Goal: Information Seeking & Learning: Learn about a topic

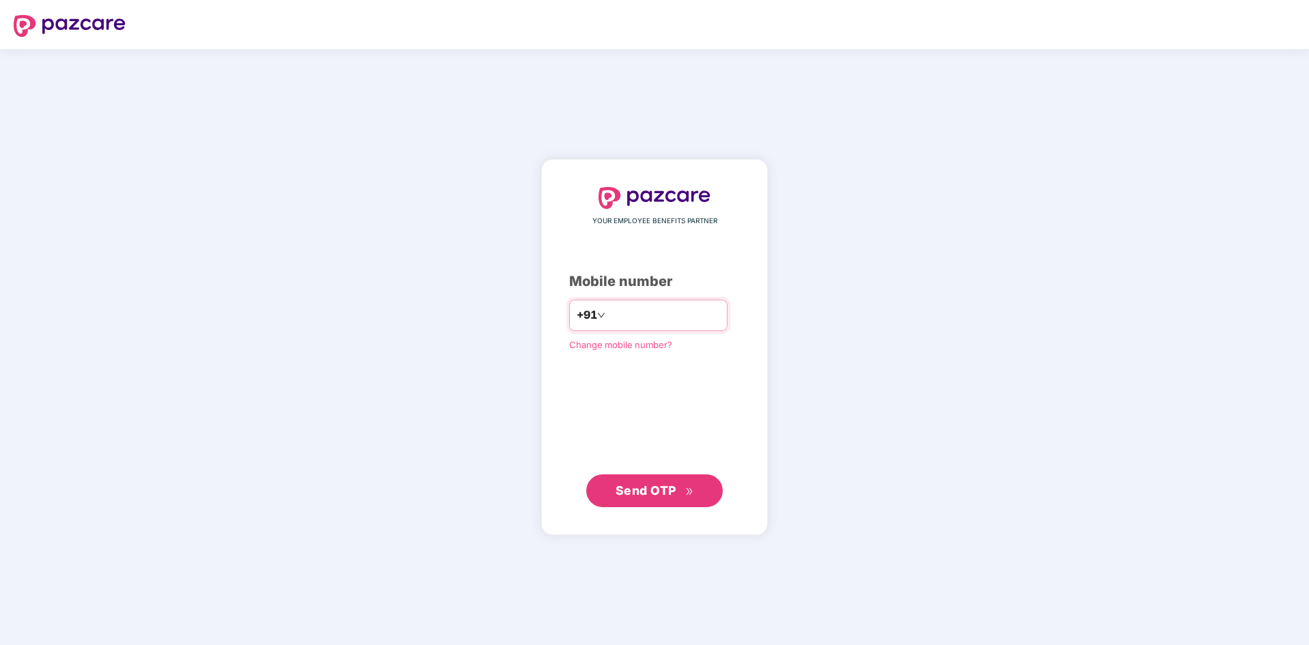
click at [641, 324] on input "number" at bounding box center [664, 315] width 112 height 22
type input "**********"
click at [656, 485] on span "Send OTP" at bounding box center [646, 490] width 61 height 14
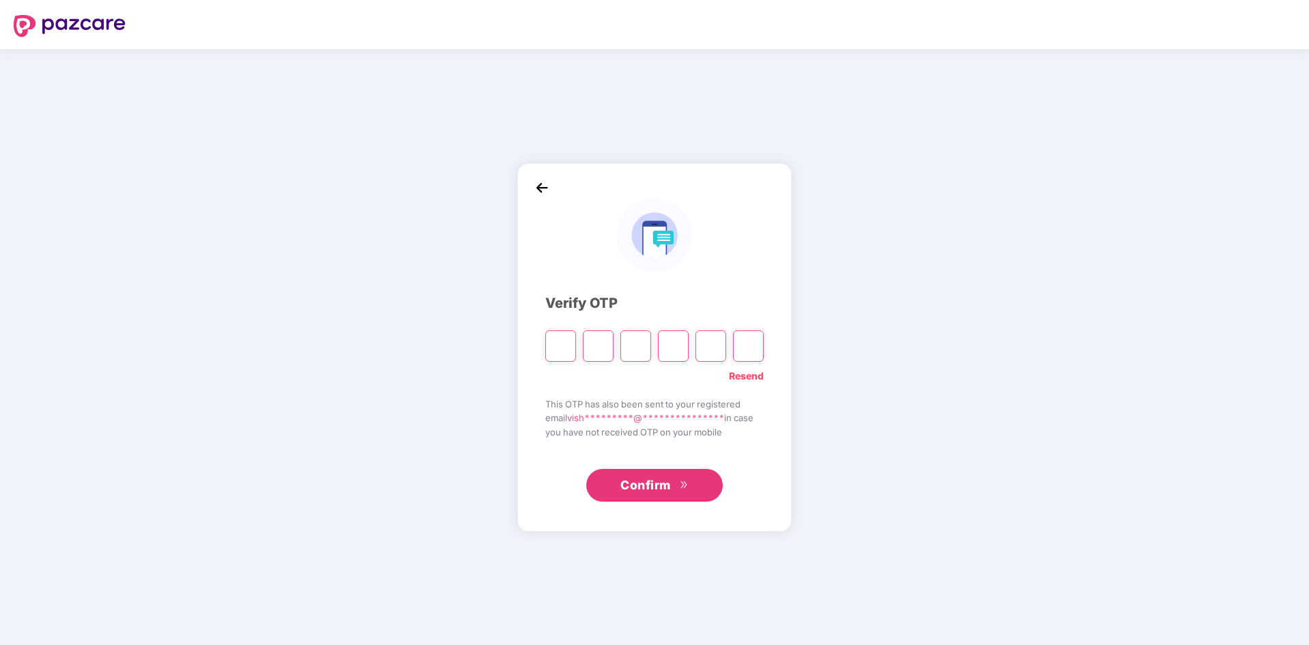
type input "*"
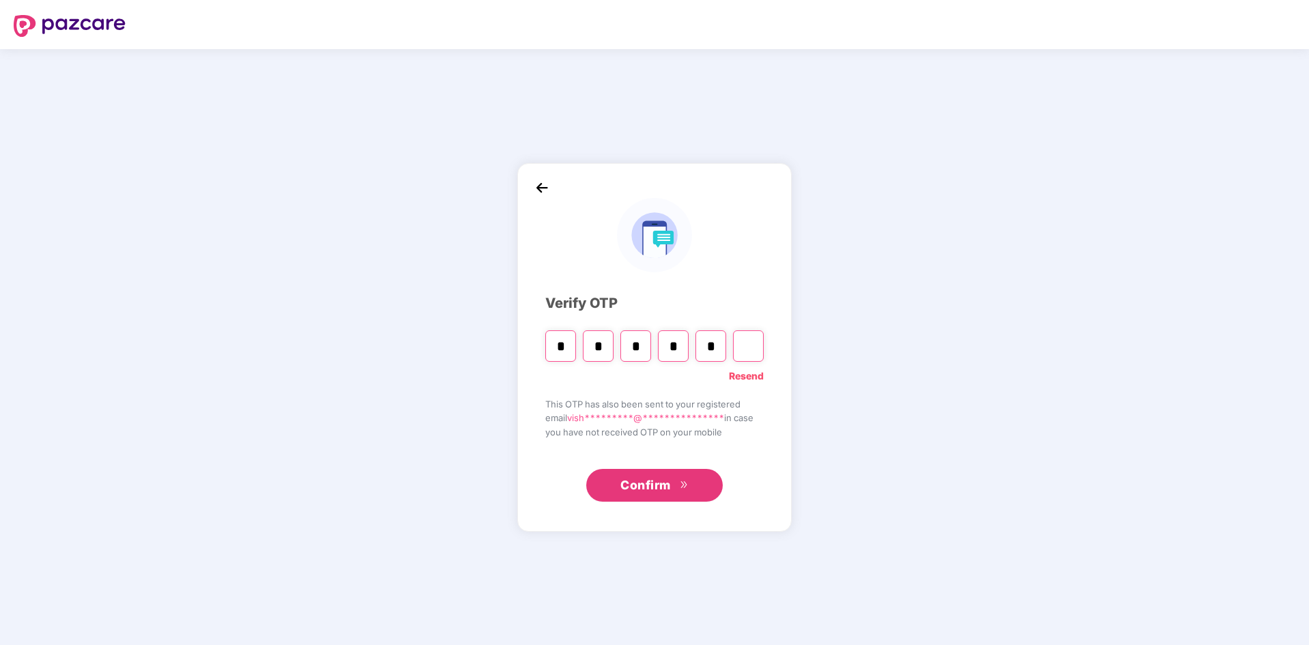
type input "*"
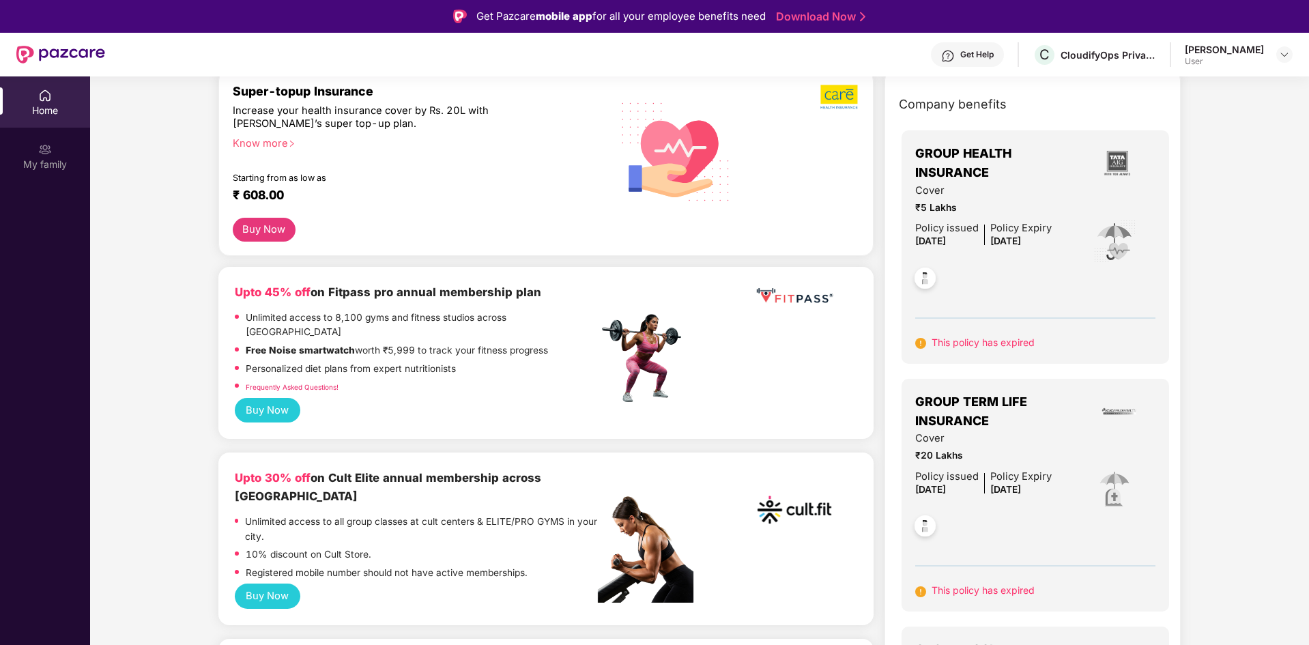
scroll to position [22, 0]
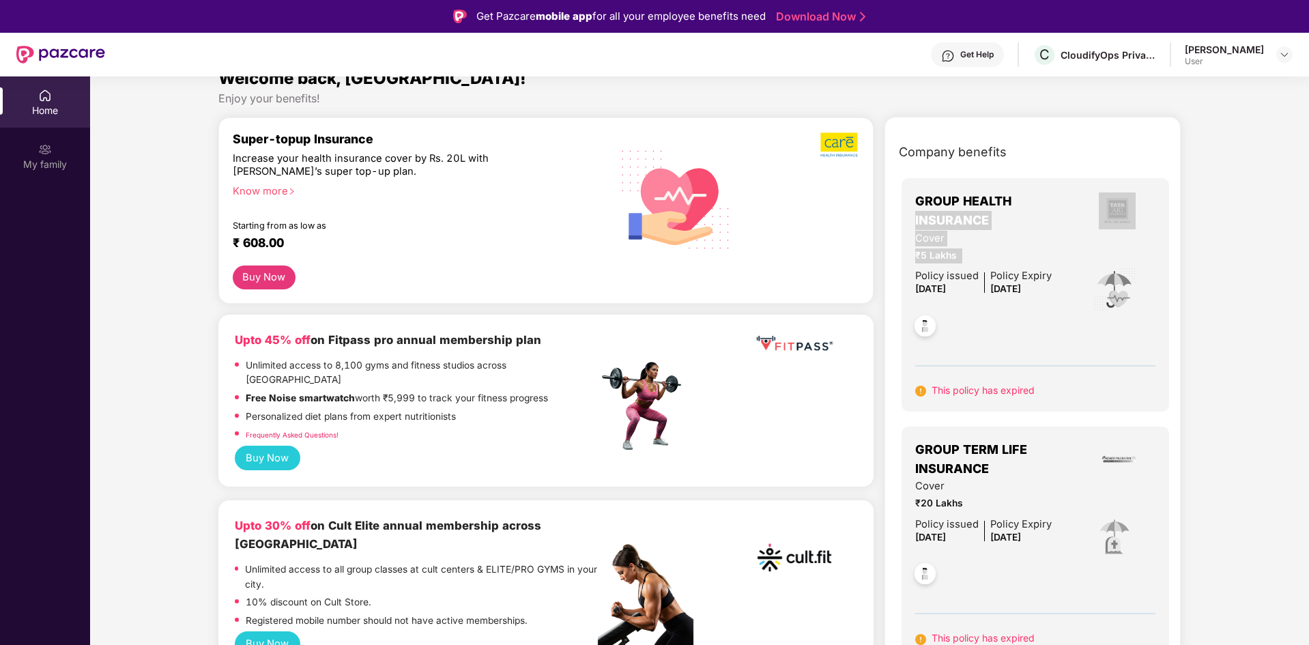
drag, startPoint x: 938, startPoint y: 259, endPoint x: 950, endPoint y: 311, distance: 53.3
click at [904, 209] on div "GROUP HEALTH INSURANCE Cover ₹5 Lakhs Policy issued [DATE] Policy Expiry [DATE]…" at bounding box center [1036, 294] width 268 height 233
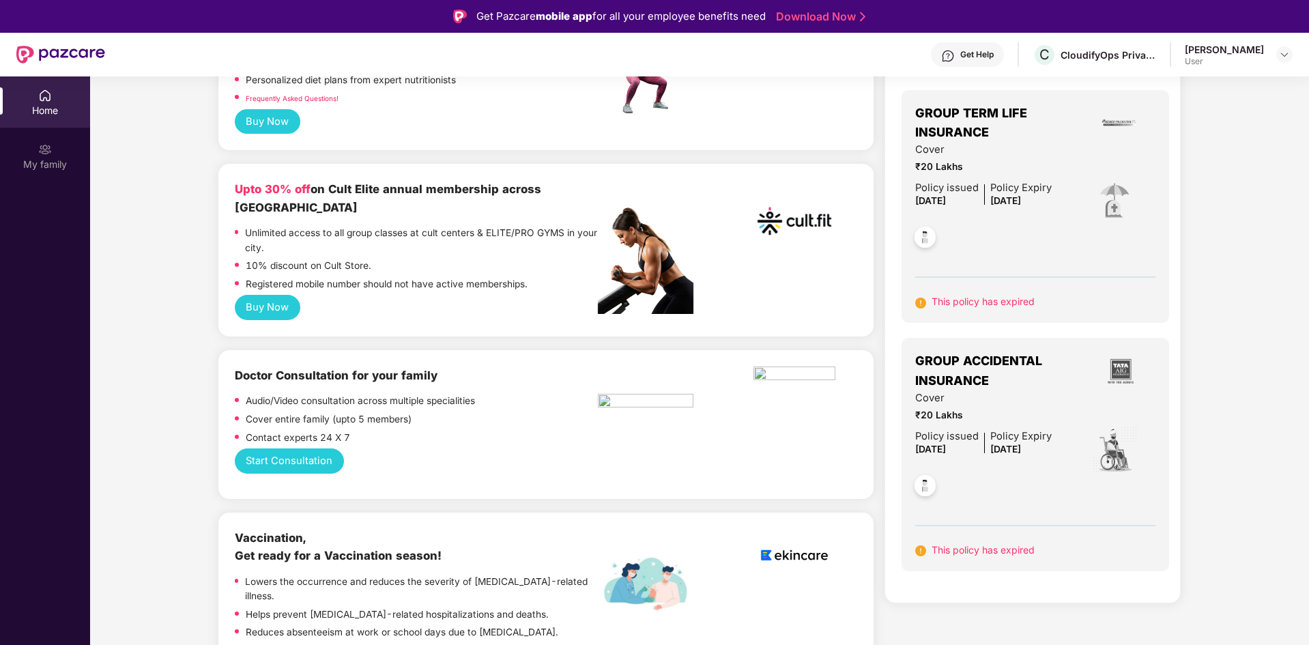
scroll to position [369, 0]
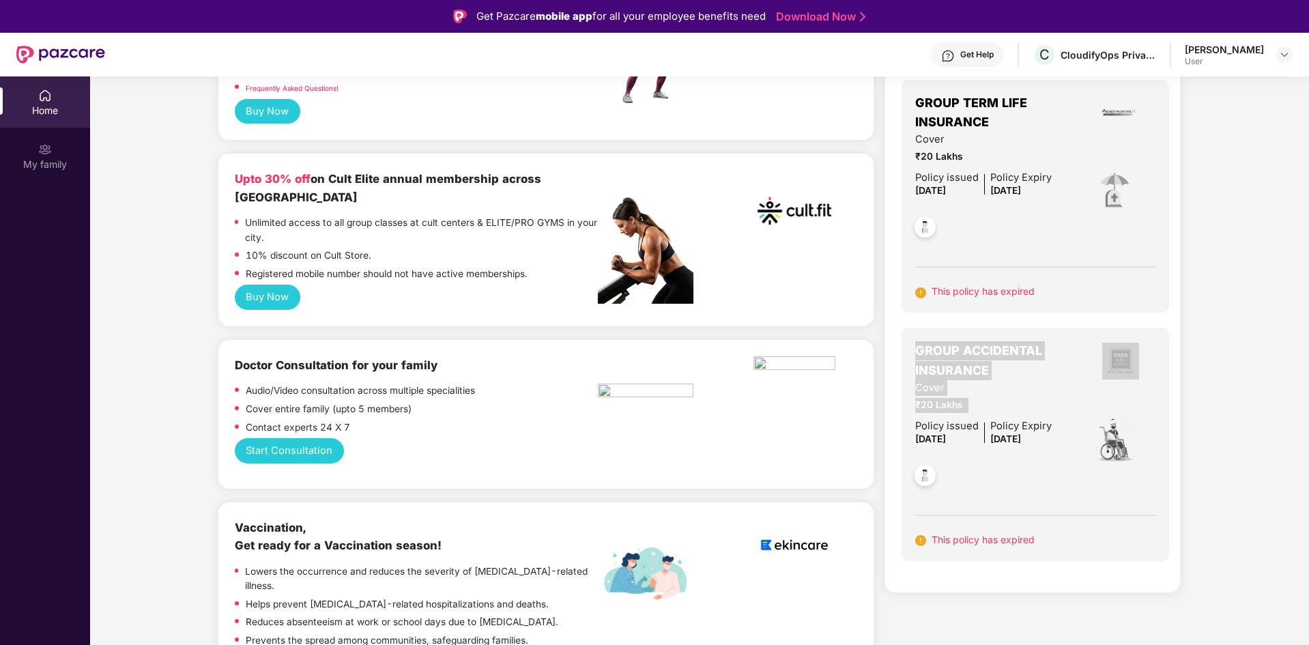
drag, startPoint x: 966, startPoint y: 407, endPoint x: 904, endPoint y: 334, distance: 95.9
click at [904, 334] on div "GROUP ACCIDENTAL INSURANCE Cover ₹20 Lakhs Policy issued [DATE] Policy Expiry […" at bounding box center [1036, 444] width 268 height 233
click at [1016, 399] on span "₹20 Lakhs" at bounding box center [983, 405] width 137 height 15
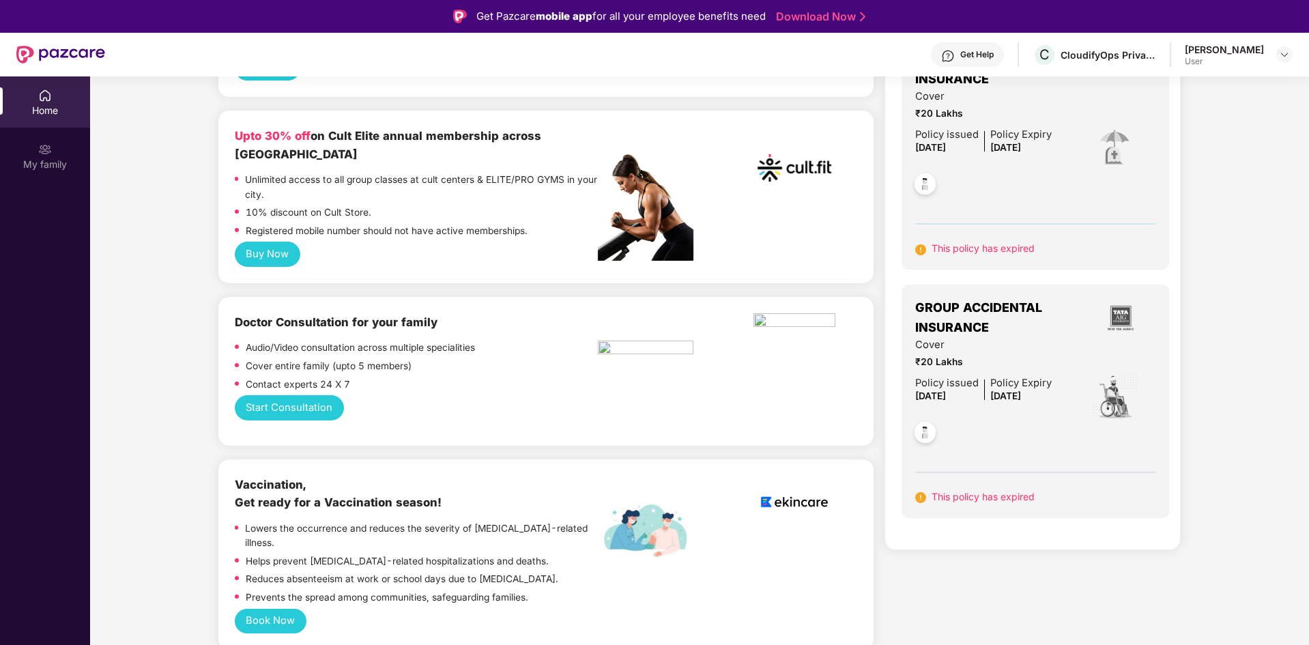
scroll to position [289, 0]
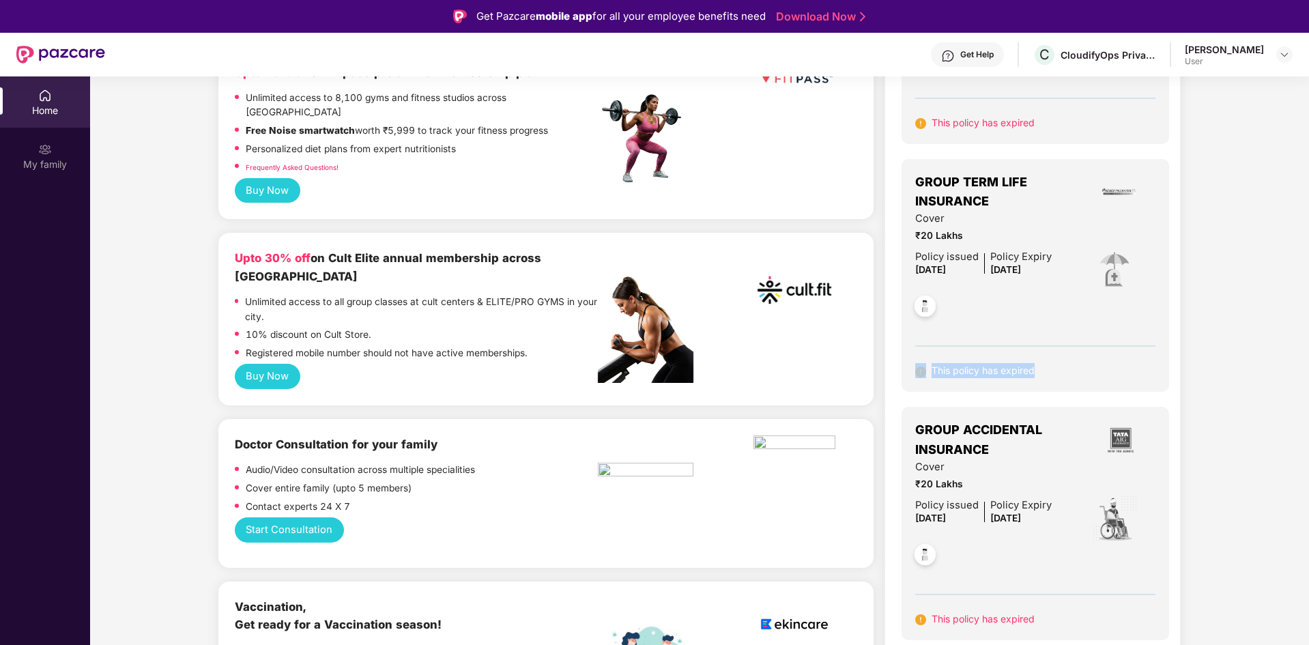
drag, startPoint x: 1034, startPoint y: 374, endPoint x: 905, endPoint y: 373, distance: 129.0
click at [905, 373] on div "GROUP TERM LIFE INSURANCE Cover ₹20 Lakhs Policy issued [DATE] Policy Expiry [D…" at bounding box center [1036, 275] width 268 height 233
click at [1044, 318] on div at bounding box center [983, 304] width 137 height 51
drag, startPoint x: 944, startPoint y: 265, endPoint x: 932, endPoint y: 265, distance: 12.3
click at [932, 265] on div "Policy issued [DATE]" at bounding box center [946, 263] width 63 height 29
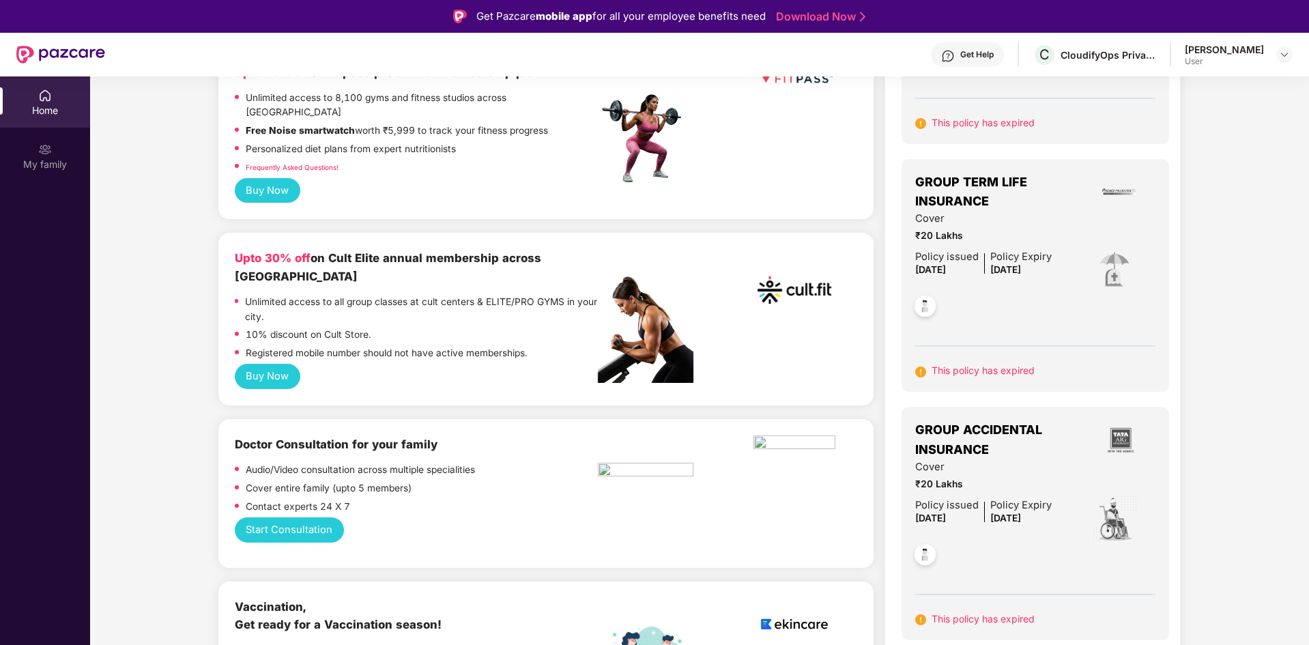
click at [966, 293] on div at bounding box center [983, 304] width 137 height 51
drag, startPoint x: 964, startPoint y: 265, endPoint x: 908, endPoint y: 260, distance: 56.2
click at [908, 260] on div "GROUP TERM LIFE INSURANCE Cover ₹20 Lakhs Policy issued [DATE] Policy Expiry [D…" at bounding box center [1036, 275] width 268 height 233
click at [976, 284] on div at bounding box center [983, 304] width 137 height 51
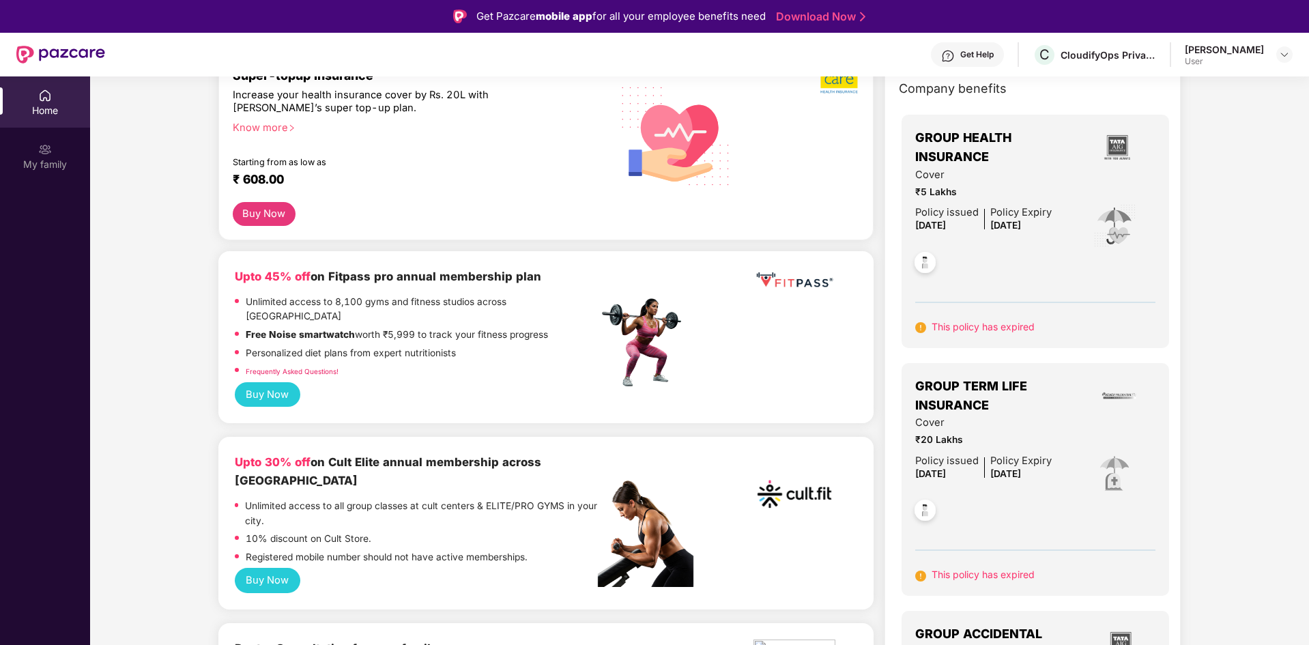
scroll to position [63, 0]
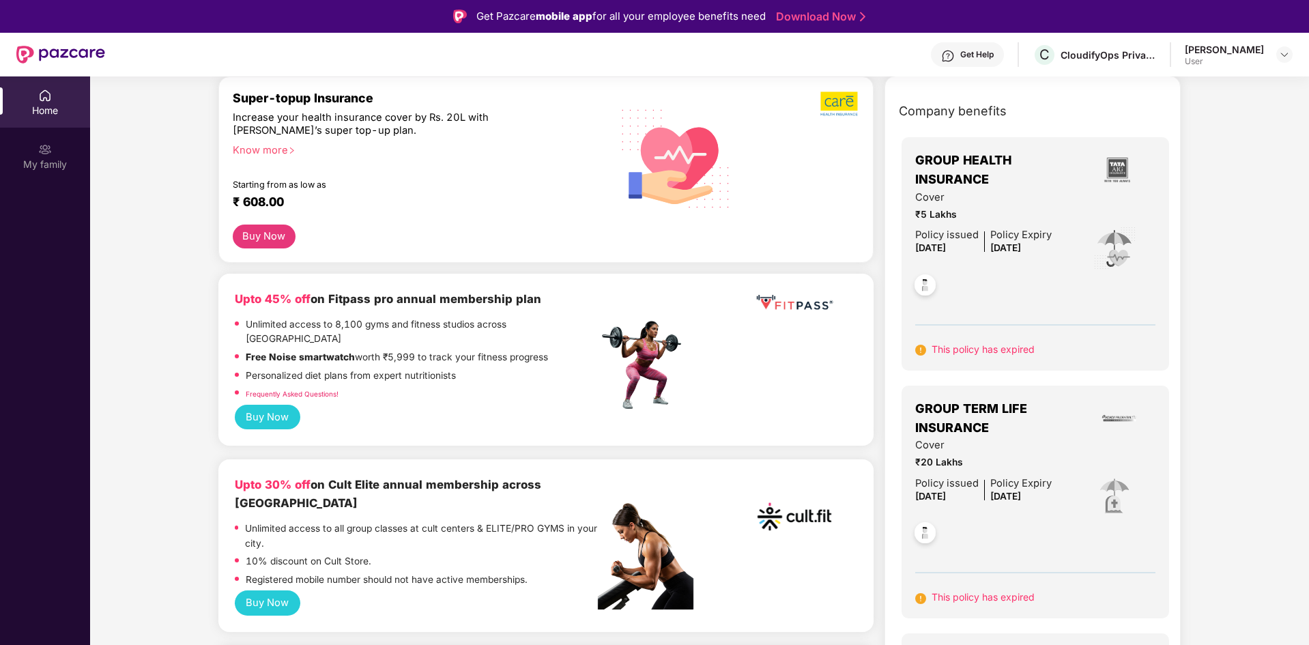
drag, startPoint x: 962, startPoint y: 245, endPoint x: 885, endPoint y: 224, distance: 79.3
click at [885, 224] on div "Company benefits GROUP HEALTH INSURANCE Cover ₹5 Lakhs Policy issued [DATE] Pol…" at bounding box center [1033, 489] width 296 height 791
click at [979, 294] on div at bounding box center [983, 282] width 137 height 51
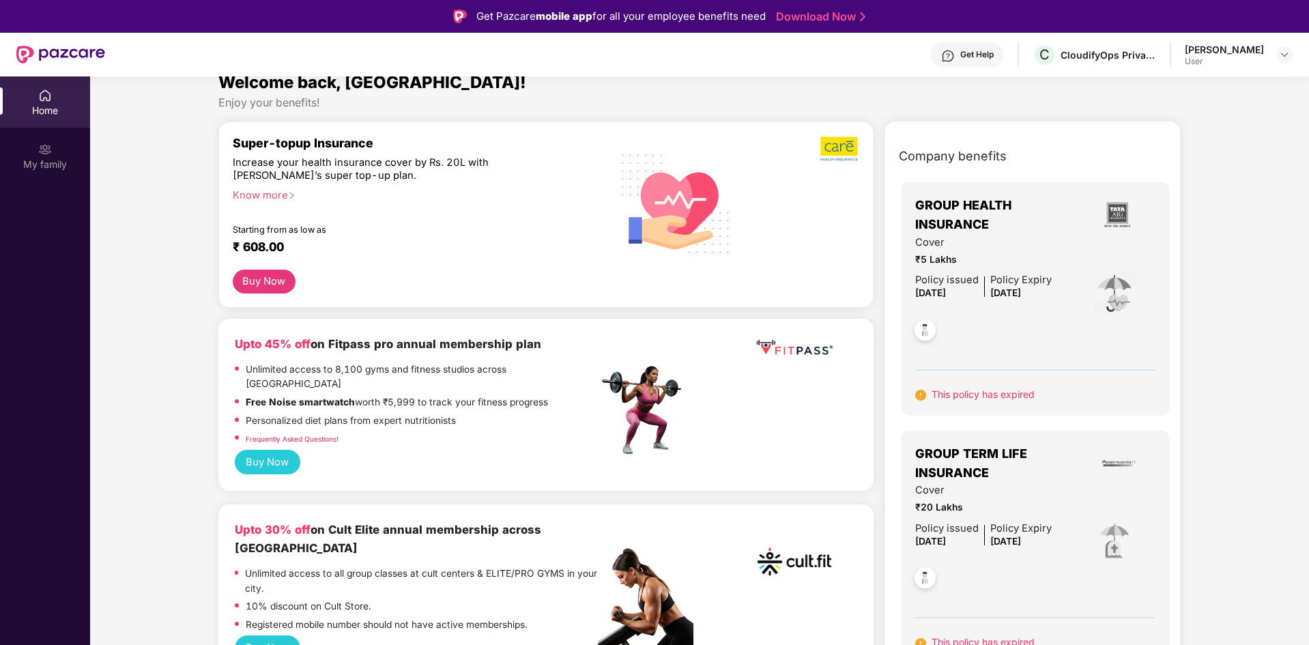
scroll to position [18, 0]
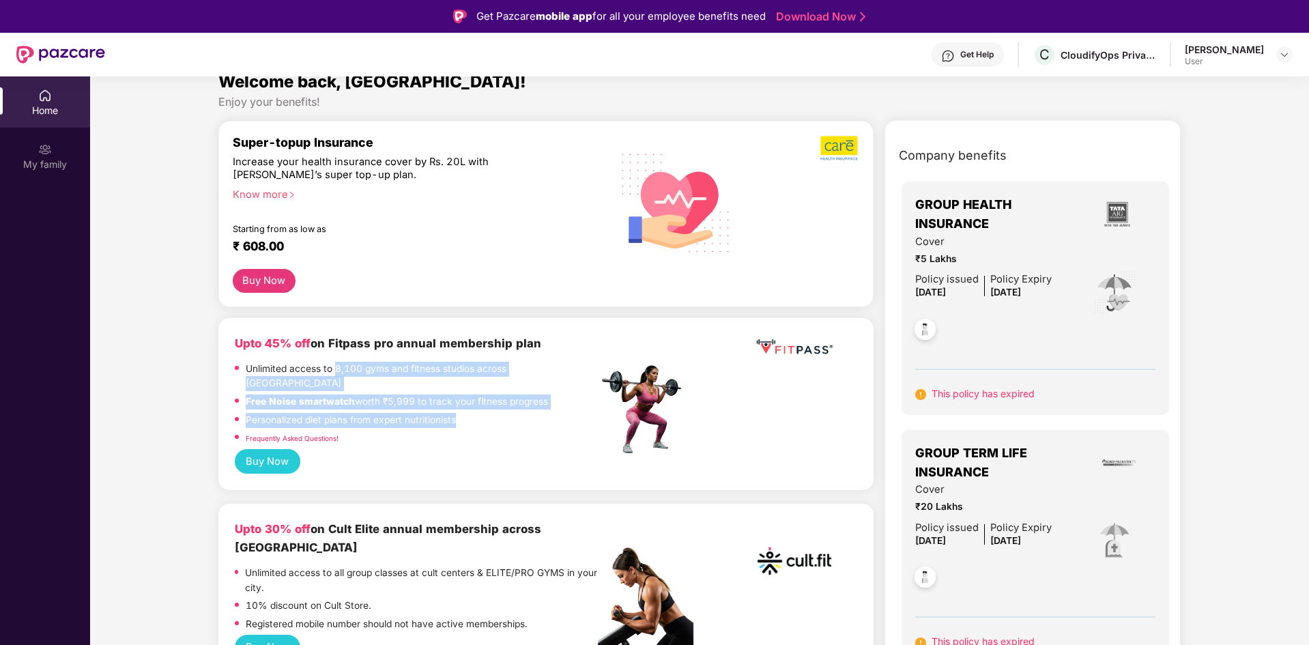
drag, startPoint x: 336, startPoint y: 367, endPoint x: 482, endPoint y: 402, distance: 150.3
click at [482, 402] on div "Unlimited access to 8,100 gyms and fitness studios across [GEOGRAPHIC_DATA] Fre…" at bounding box center [416, 405] width 363 height 87
click at [484, 413] on div "Personalized diet plans from expert nutritionists" at bounding box center [416, 422] width 363 height 18
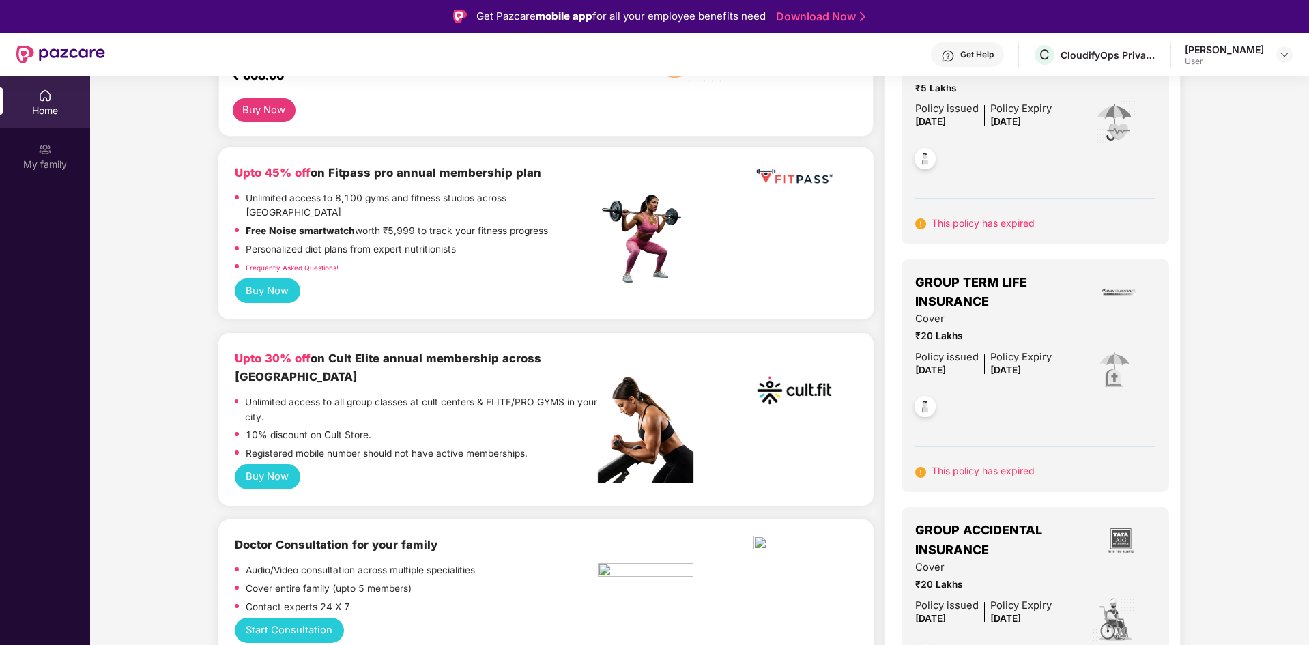
scroll to position [192, 0]
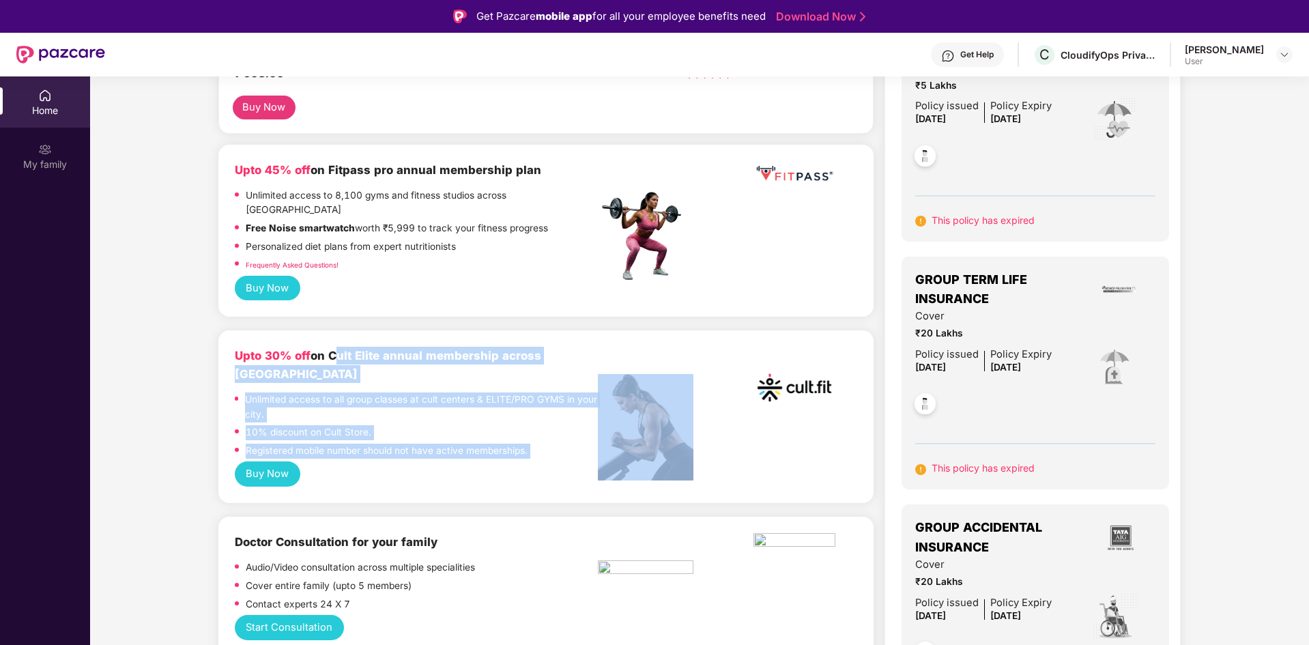
drag, startPoint x: 332, startPoint y: 339, endPoint x: 603, endPoint y: 338, distance: 271.0
click at [603, 347] on div "Upto 30% off on Cult Elite annual membership across India Unlimited access to a…" at bounding box center [546, 404] width 623 height 115
click at [499, 393] on p "Unlimited access to all group classes at cult centers & ELITE/PRO GYMS in your …" at bounding box center [421, 407] width 352 height 29
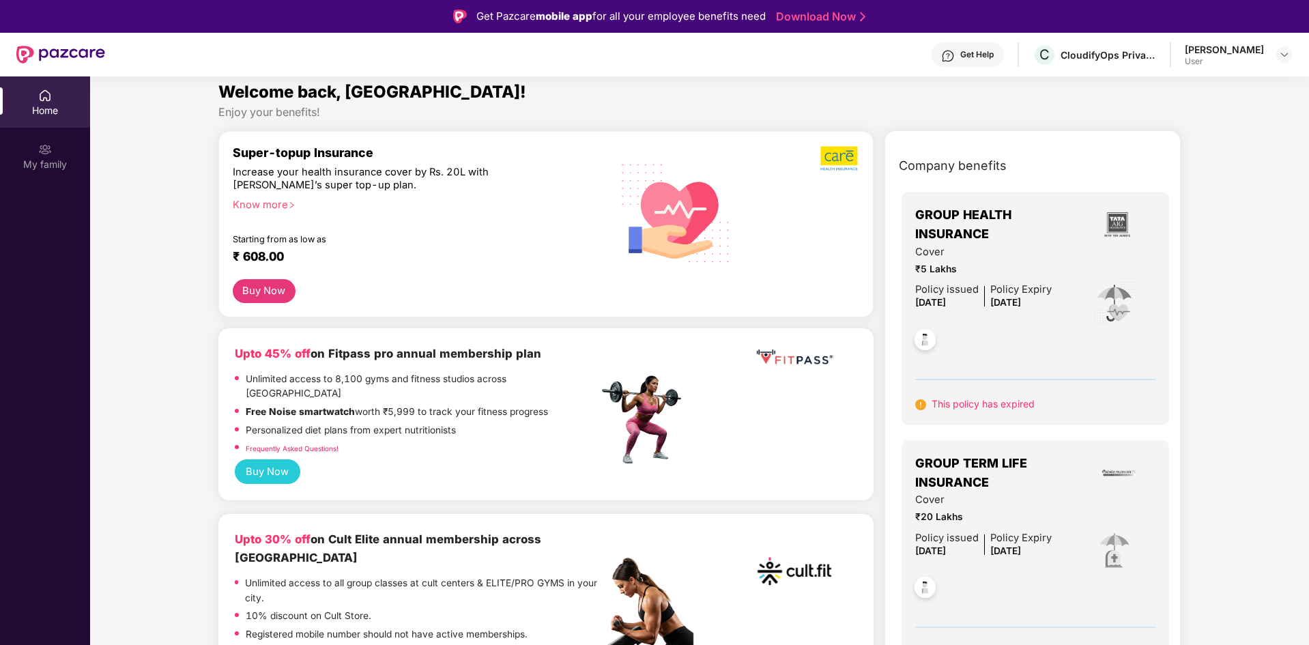
scroll to position [0, 0]
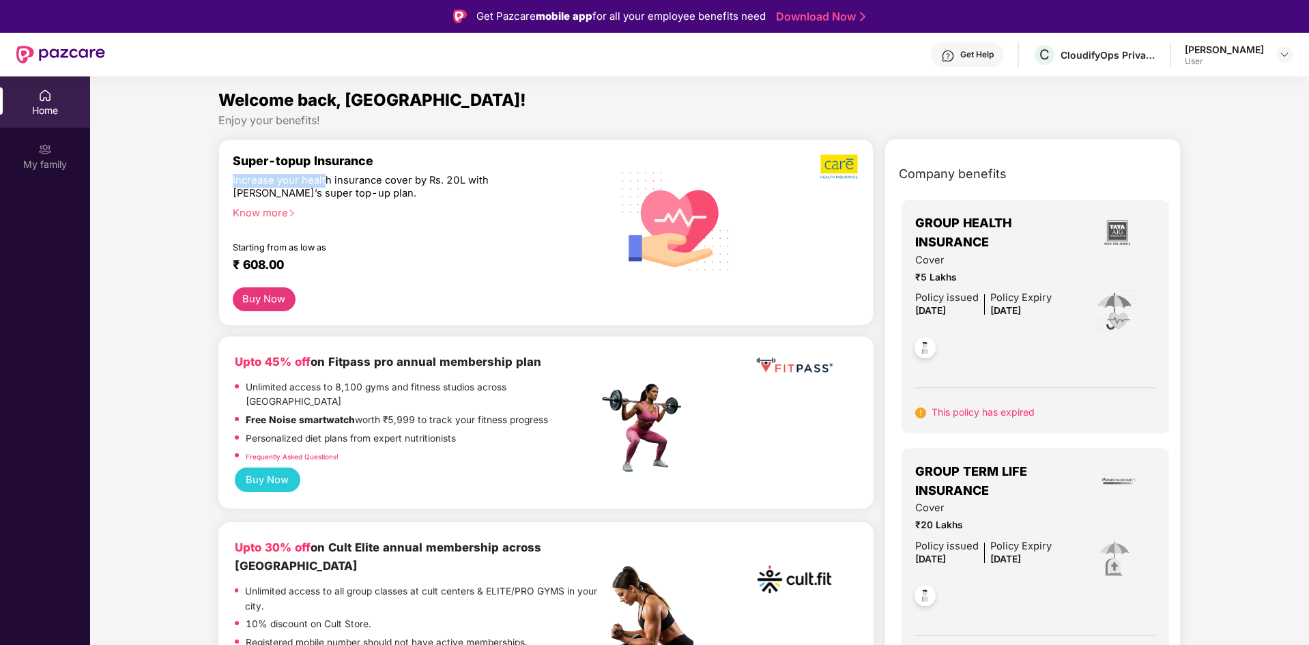
drag, startPoint x: 232, startPoint y: 179, endPoint x: 322, endPoint y: 186, distance: 90.4
click at [322, 186] on div "Increase your health insurance cover by Rs. 20L with [PERSON_NAME]’s super top-…" at bounding box center [386, 187] width 307 height 27
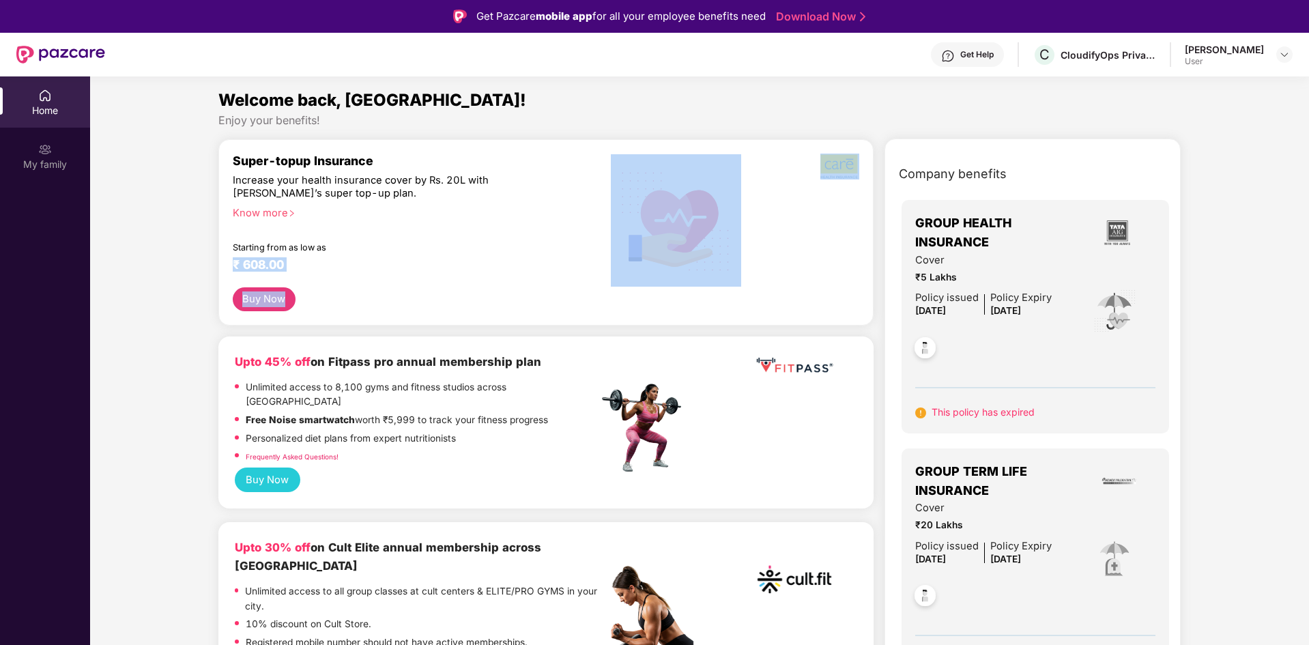
drag, startPoint x: 347, startPoint y: 288, endPoint x: 205, endPoint y: 269, distance: 143.9
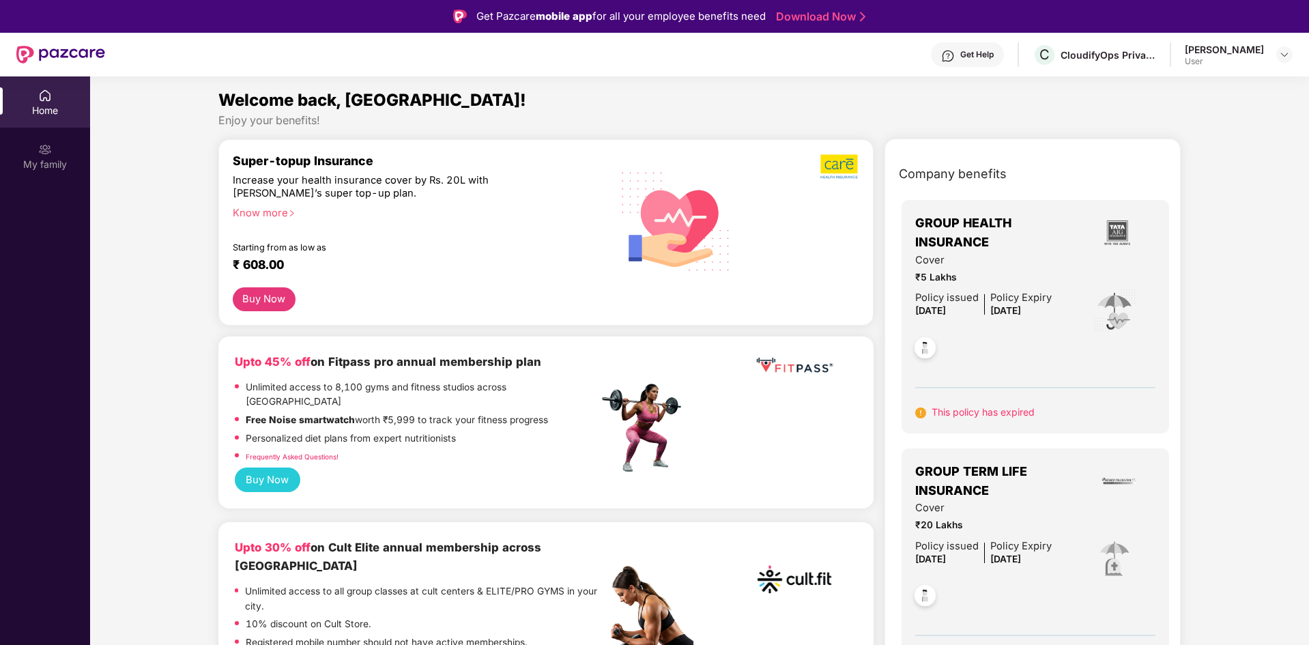
click at [927, 352] on img at bounding box center [925, 349] width 33 height 33
click at [1114, 307] on img at bounding box center [1115, 311] width 44 height 45
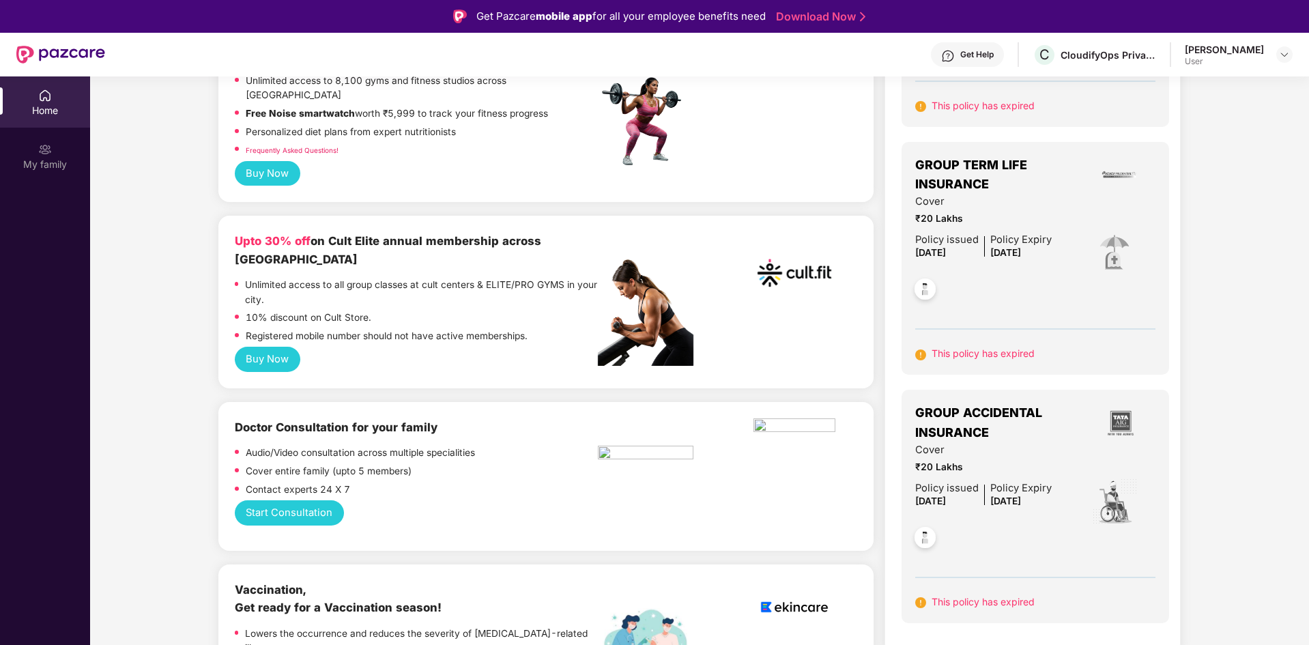
scroll to position [307, 0]
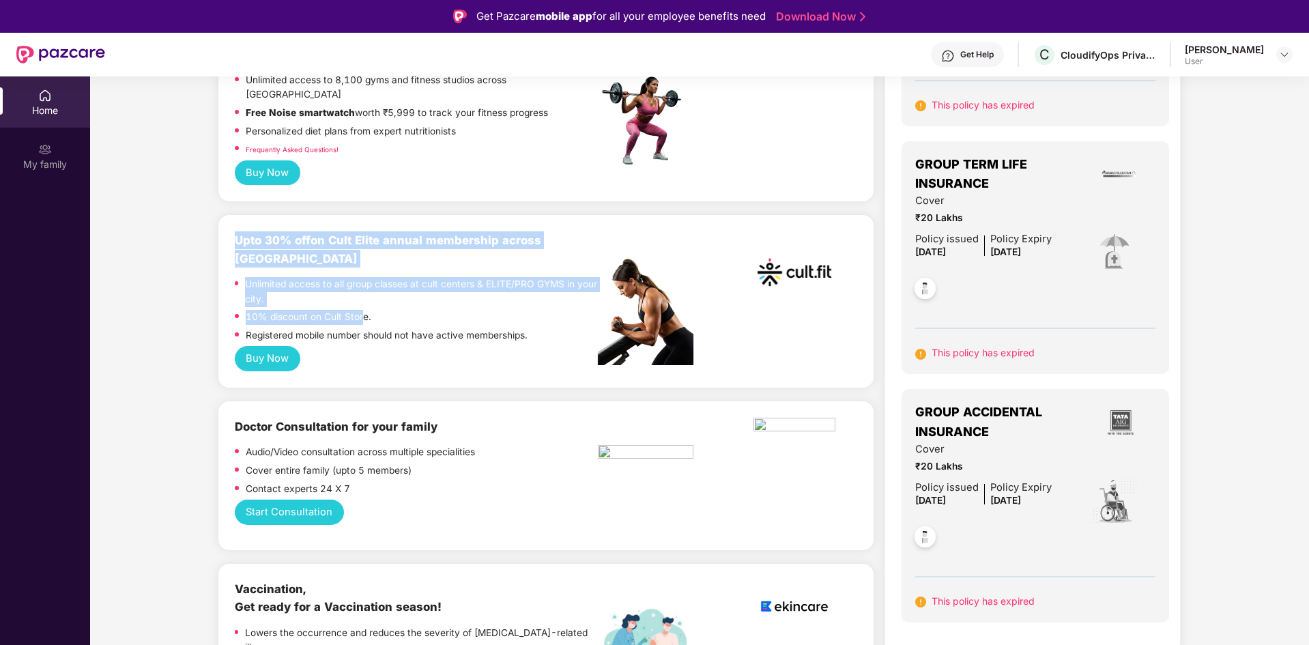
drag, startPoint x: 364, startPoint y: 281, endPoint x: 227, endPoint y: 224, distance: 148.5
click at [227, 224] on div "Upto 30% off on Cult Elite annual membership across India Unlimited access to a…" at bounding box center [545, 301] width 655 height 173
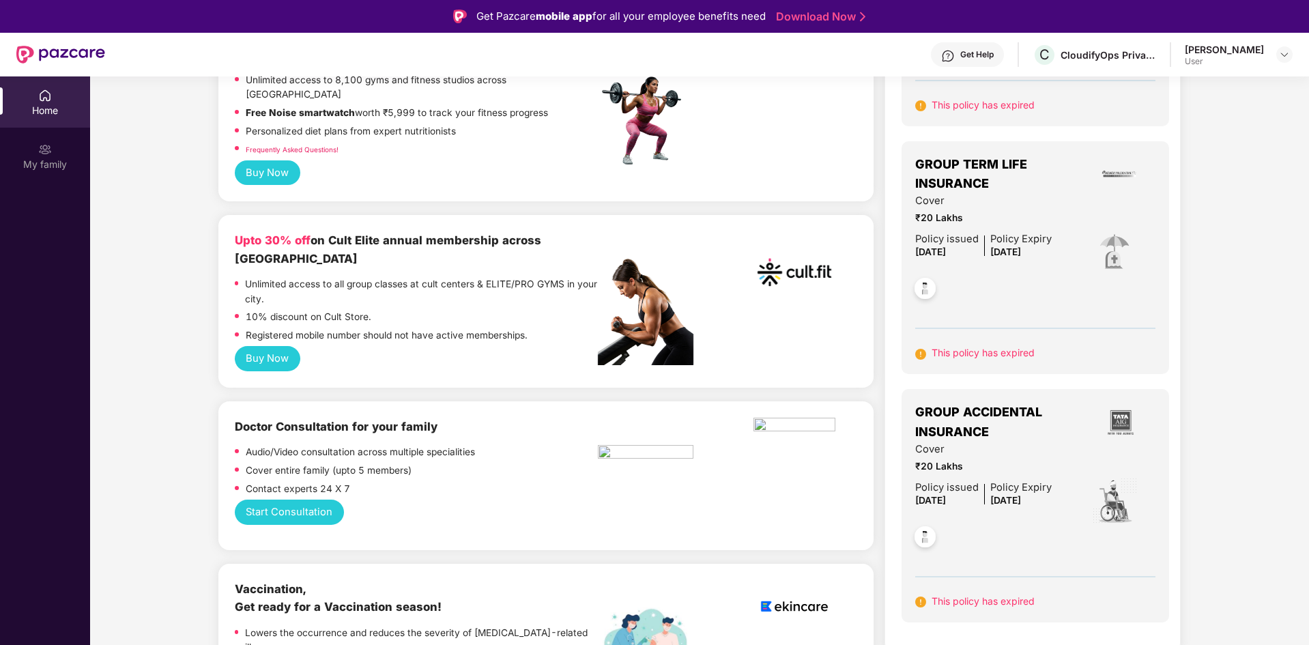
click at [418, 310] on div "10% discount on Cult Store." at bounding box center [416, 319] width 363 height 18
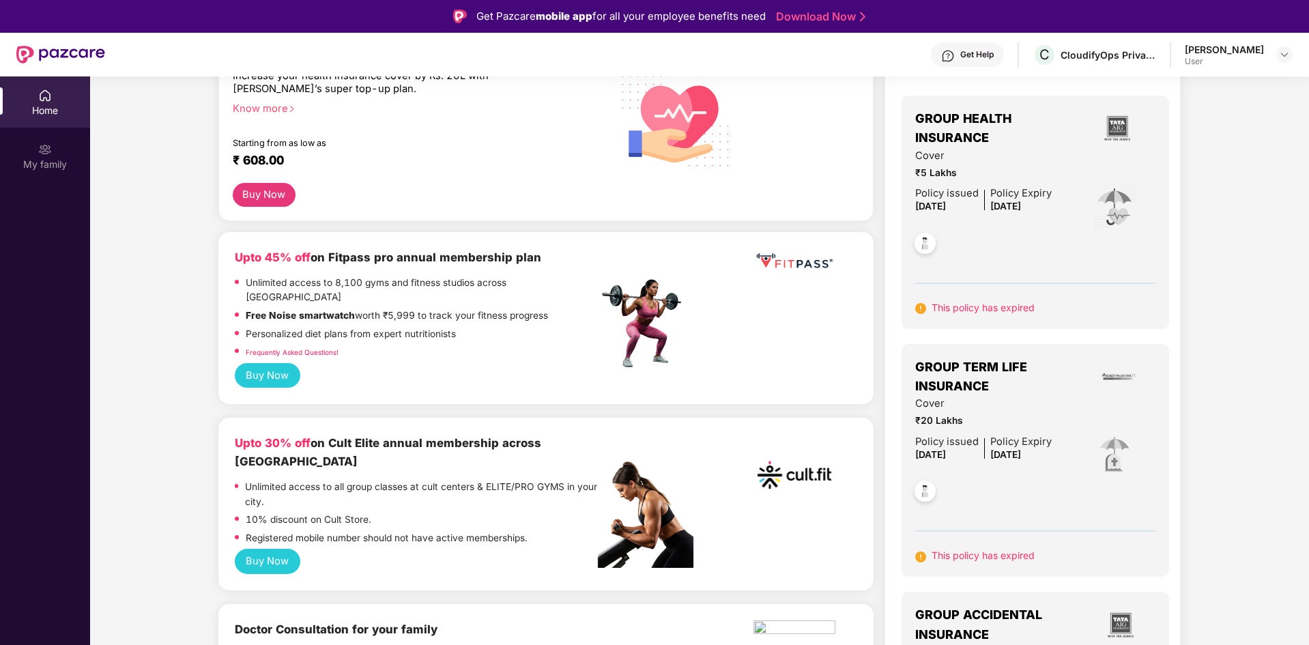
scroll to position [0, 0]
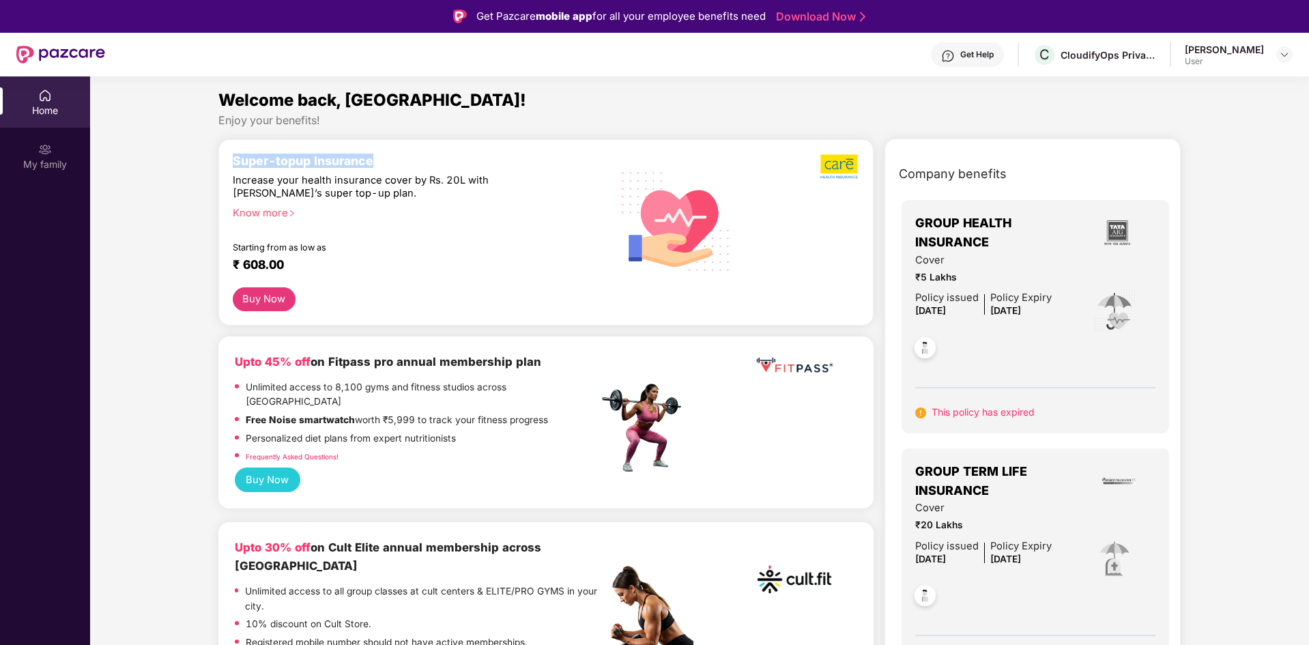
drag, startPoint x: 362, startPoint y: 153, endPoint x: 436, endPoint y: 150, distance: 73.8
click at [436, 143] on div "Super-topup Insurance Increase your health insurance cover by Rs. 20L with [PER…" at bounding box center [545, 232] width 655 height 186
click at [436, 267] on div "₹ 608.00" at bounding box center [409, 265] width 352 height 16
click at [833, 168] on img at bounding box center [840, 167] width 39 height 26
click at [830, 168] on img at bounding box center [840, 167] width 39 height 26
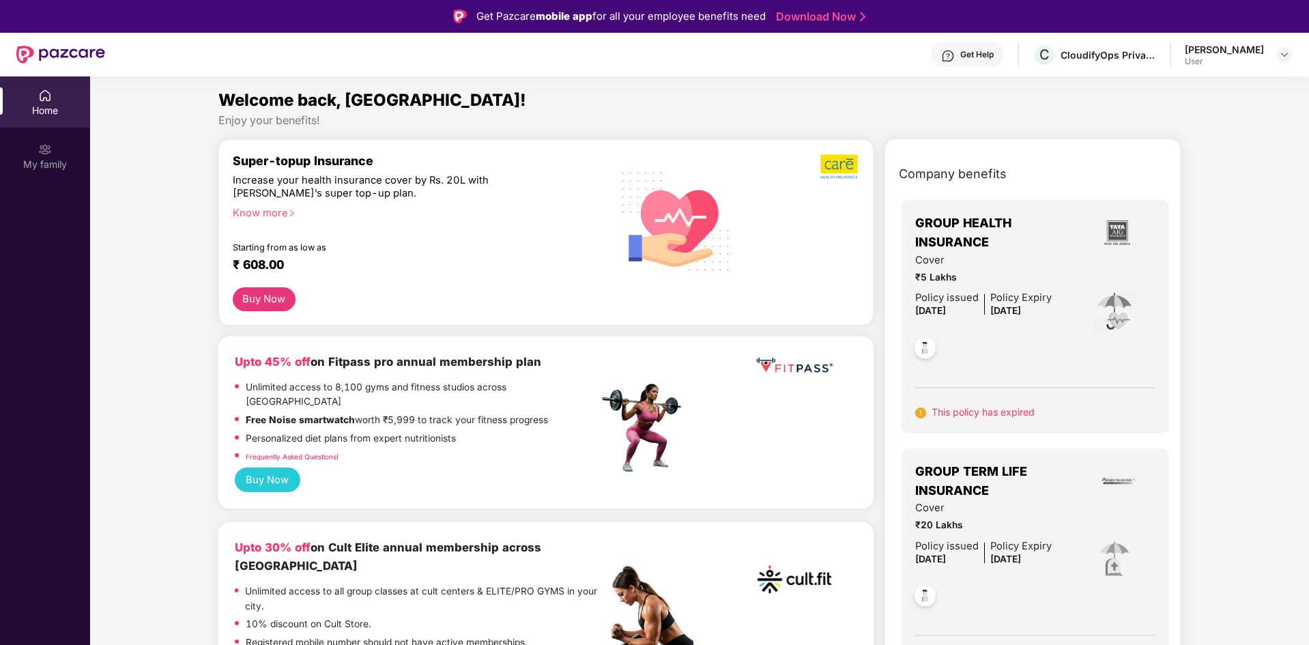
click at [848, 164] on img at bounding box center [840, 167] width 39 height 26
click at [834, 170] on img at bounding box center [840, 167] width 39 height 26
click at [834, 169] on img at bounding box center [840, 167] width 39 height 26
click at [829, 169] on img at bounding box center [840, 167] width 39 height 26
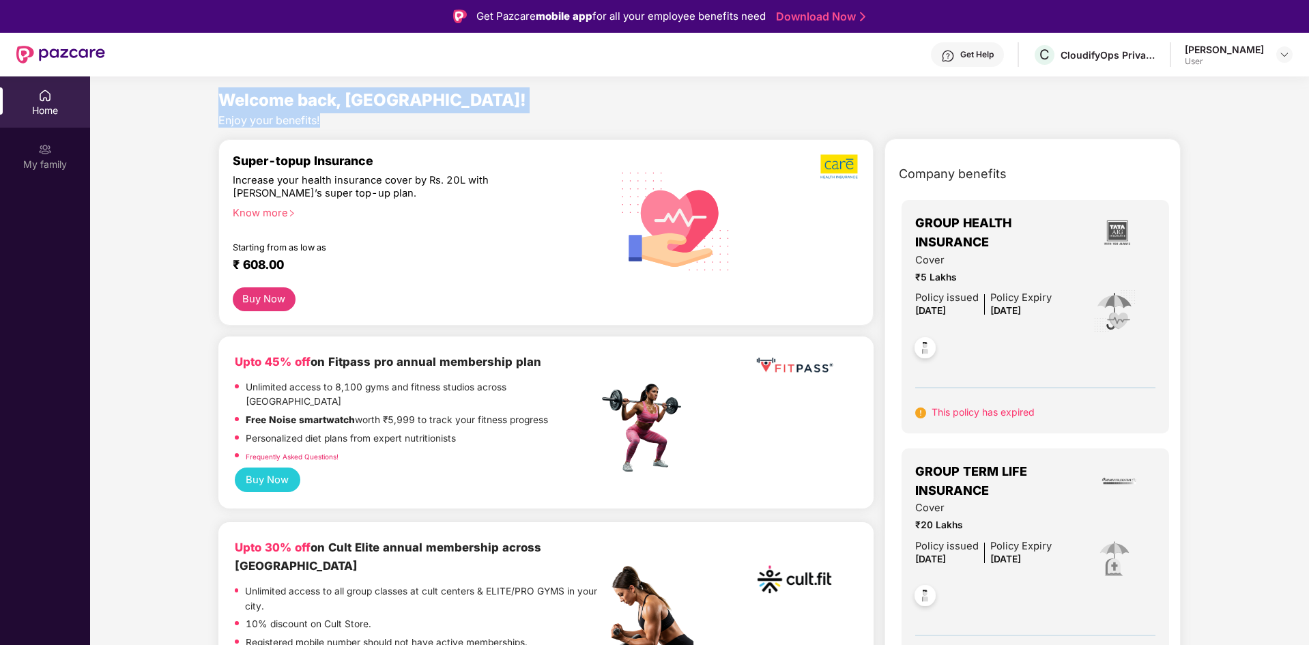
drag, startPoint x: 328, startPoint y: 116, endPoint x: 334, endPoint y: 177, distance: 61.7
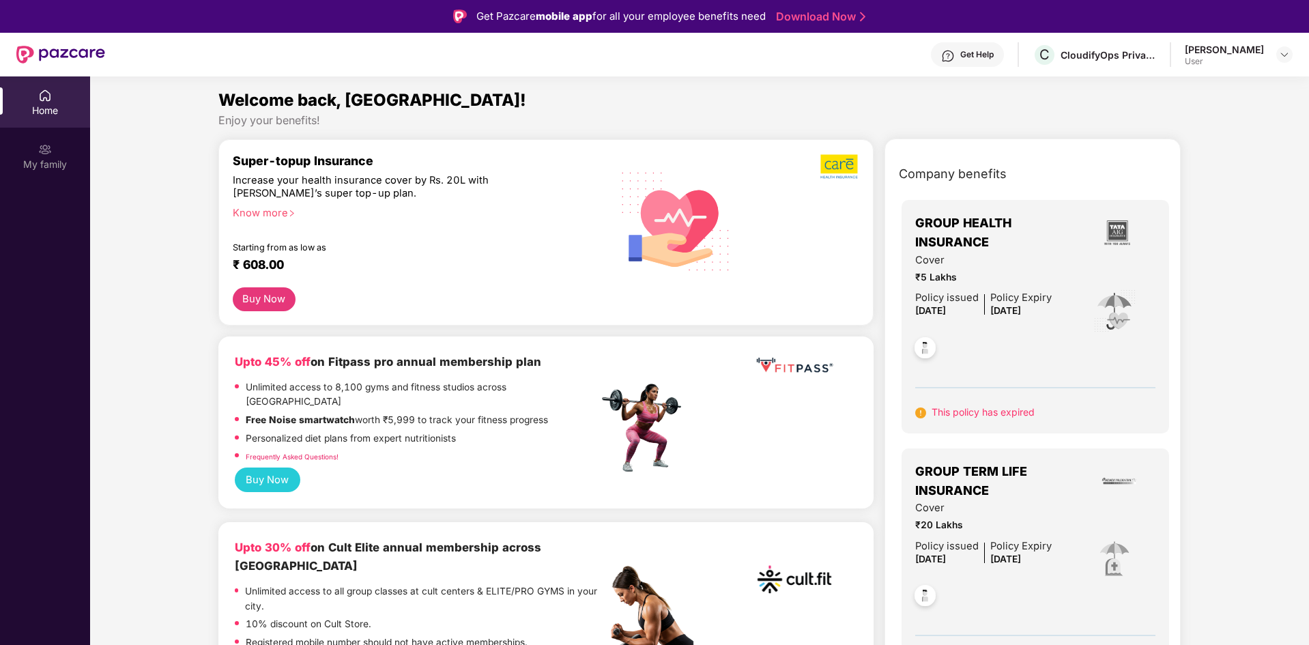
click at [427, 272] on div "₹ 608.00" at bounding box center [409, 265] width 352 height 16
